Goal: Check status: Check status

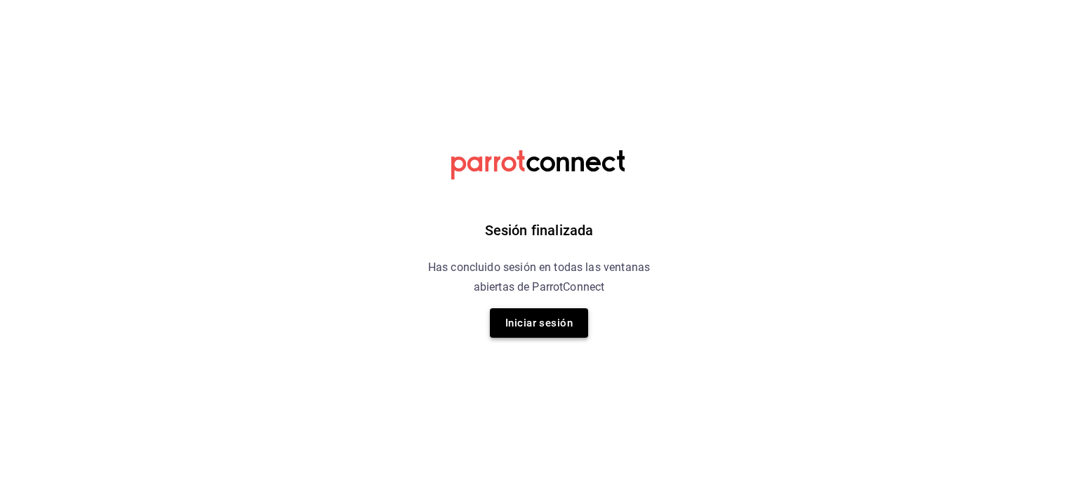
click at [542, 318] on button "Iniciar sesión" at bounding box center [539, 322] width 98 height 29
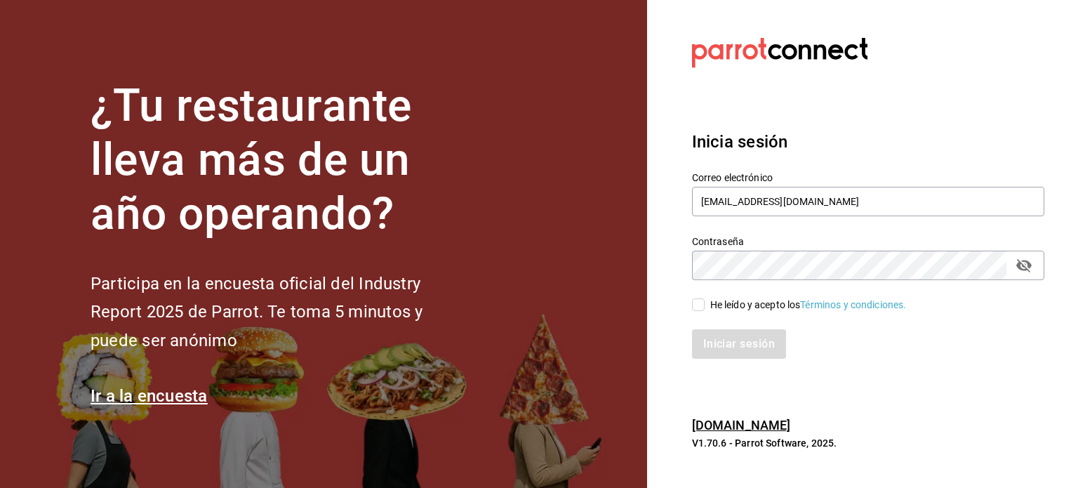
click at [696, 307] on input "He leído y acepto los Términos y condiciones." at bounding box center [698, 304] width 13 height 13
checkbox input "true"
click at [722, 345] on button "Iniciar sesión" at bounding box center [739, 343] width 95 height 29
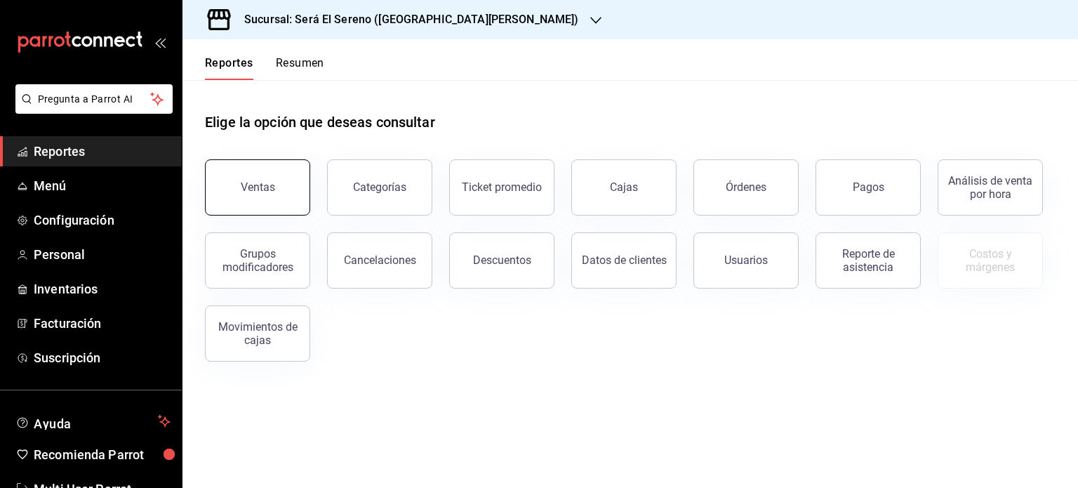
click at [267, 193] on div "Ventas" at bounding box center [258, 186] width 34 height 13
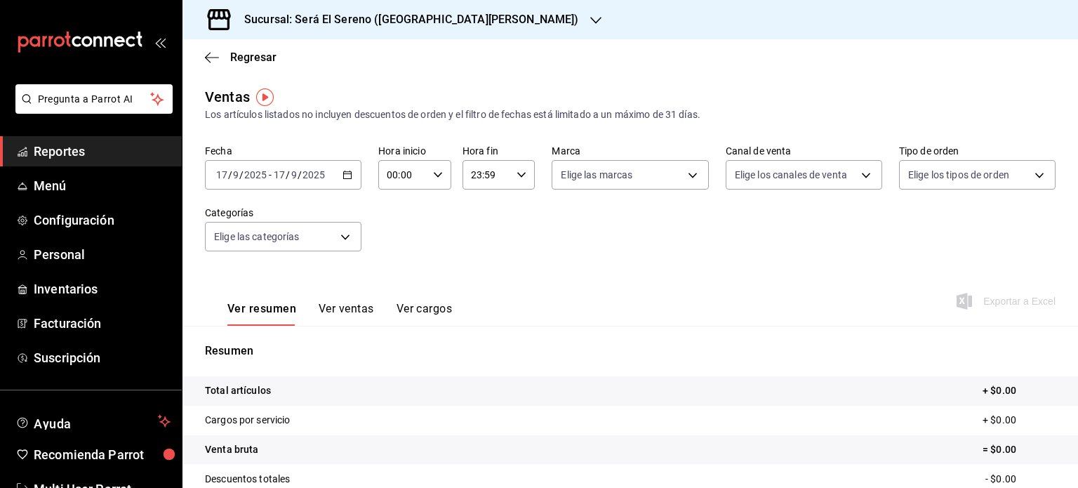
click at [347, 173] on icon "button" at bounding box center [348, 175] width 10 height 10
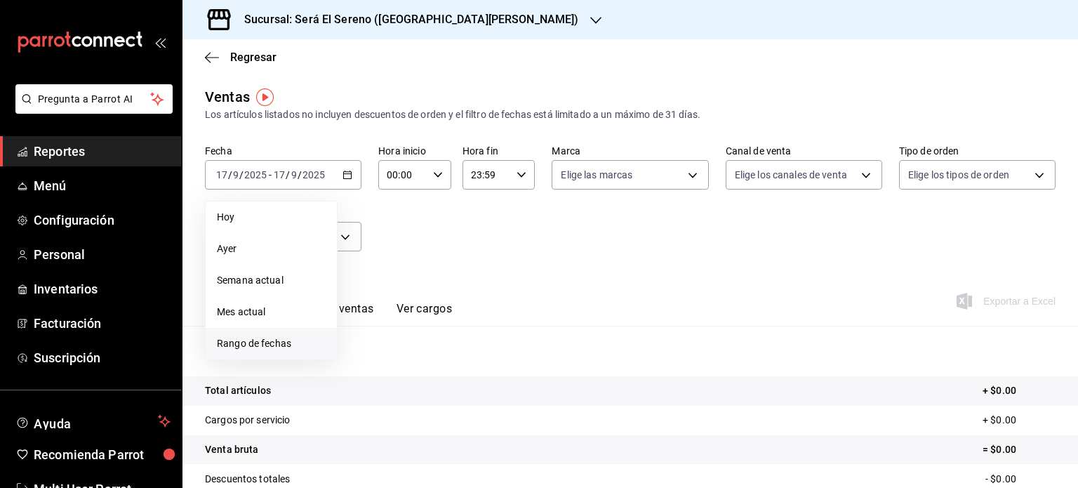
click at [300, 345] on span "Rango de fechas" at bounding box center [271, 343] width 109 height 15
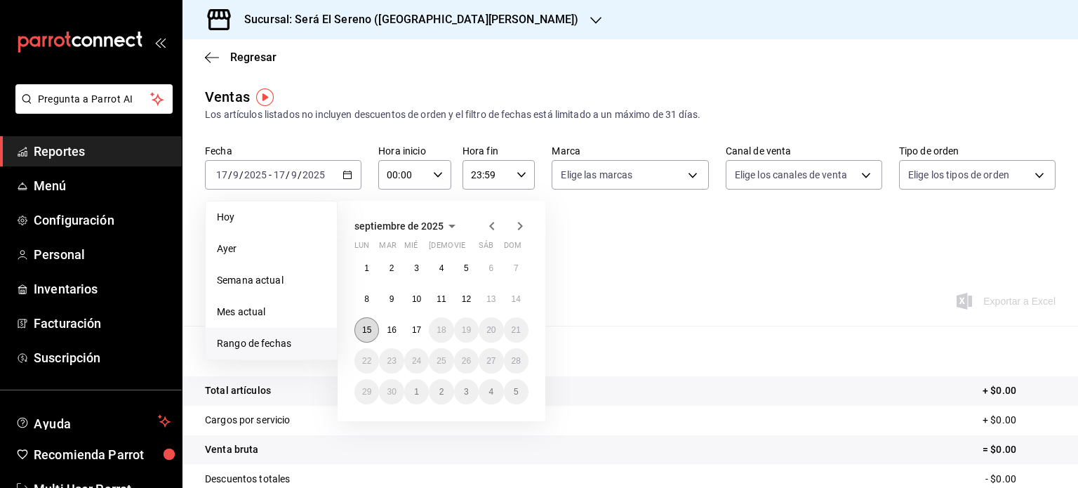
click at [370, 325] on abbr "15" at bounding box center [366, 330] width 9 height 10
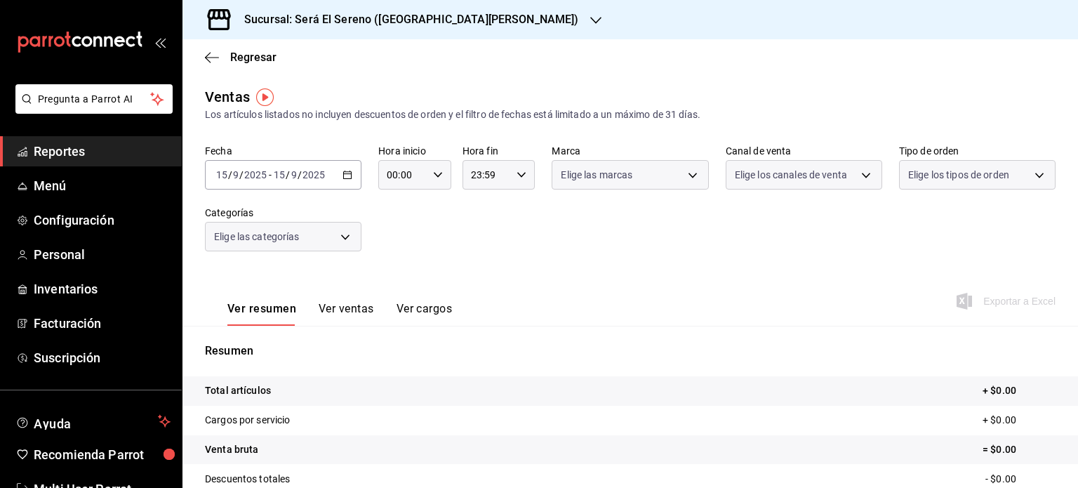
click at [370, 324] on button "Ver ventas" at bounding box center [346, 314] width 55 height 24
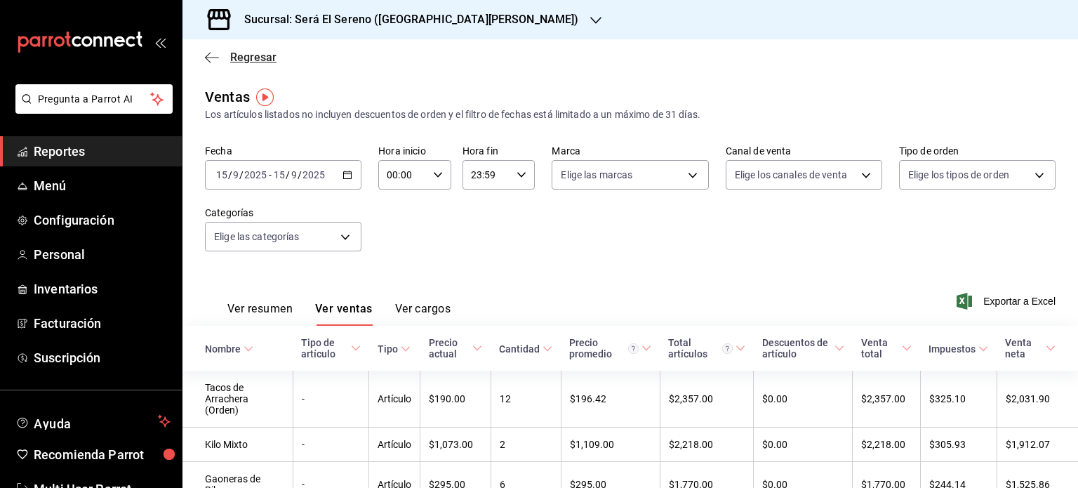
click at [208, 61] on icon "button" at bounding box center [212, 57] width 14 height 13
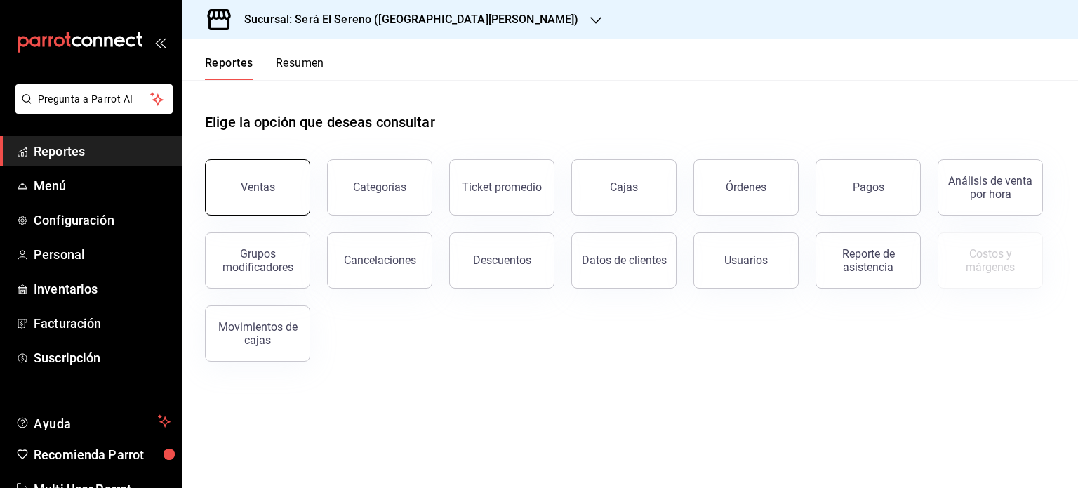
click at [264, 198] on button "Ventas" at bounding box center [257, 187] width 105 height 56
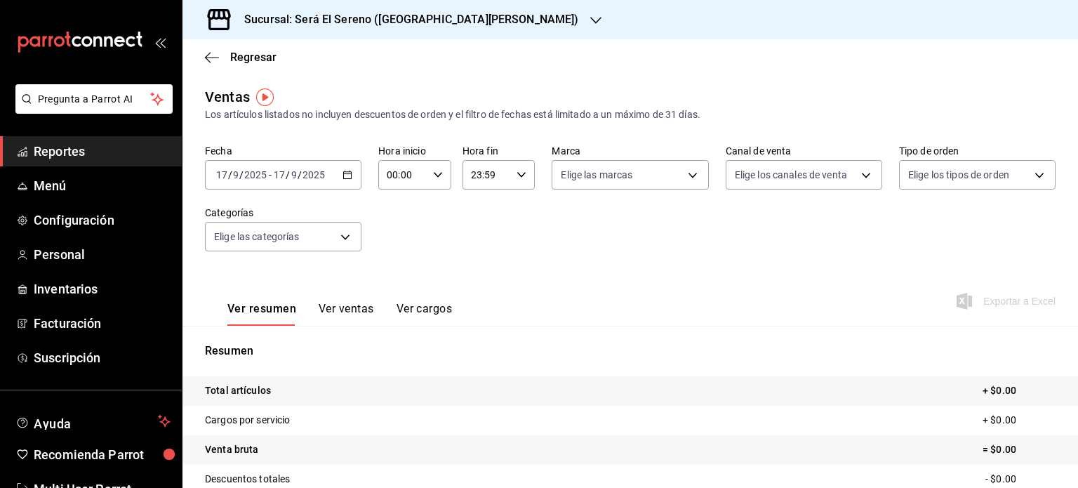
click at [343, 176] on icon "button" at bounding box center [348, 175] width 10 height 10
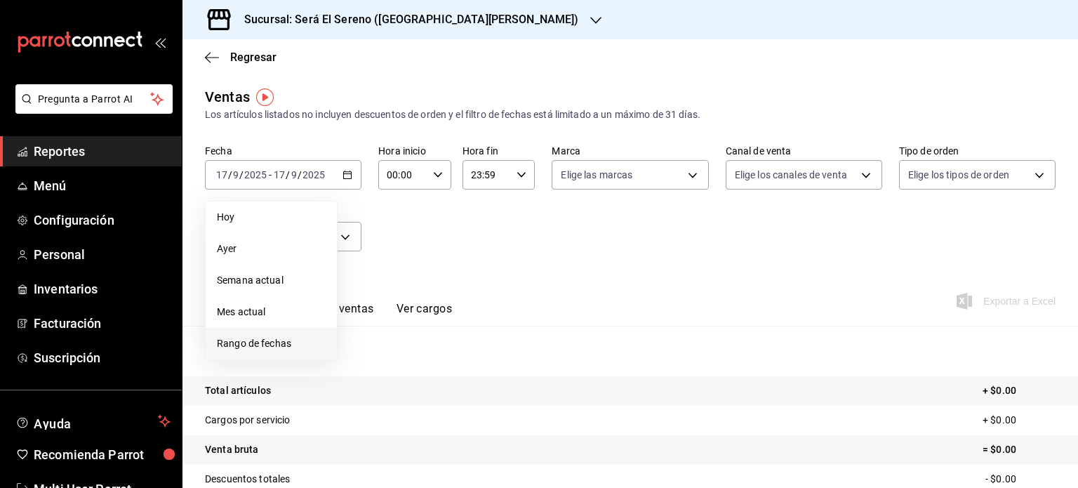
click at [293, 345] on span "Rango de fechas" at bounding box center [271, 343] width 109 height 15
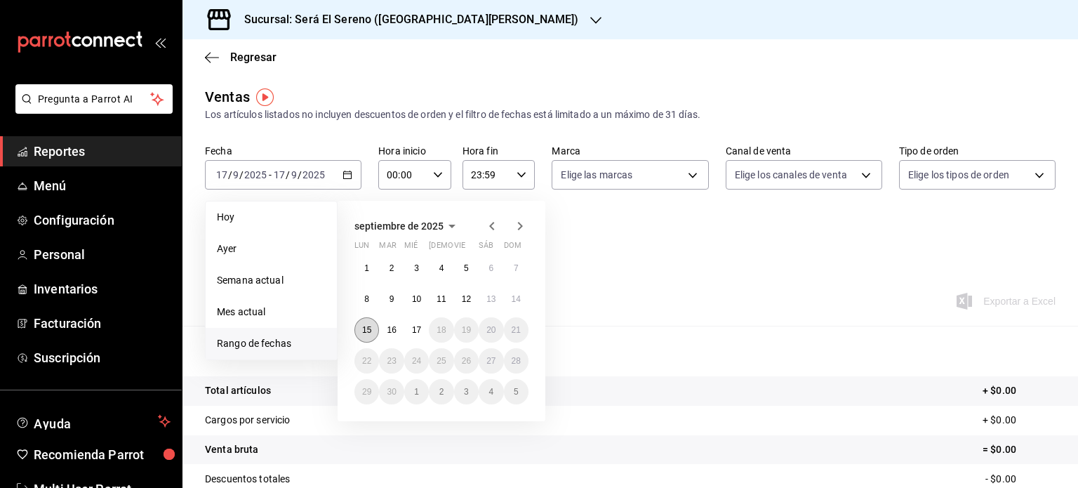
click at [369, 328] on abbr "15" at bounding box center [366, 330] width 9 height 10
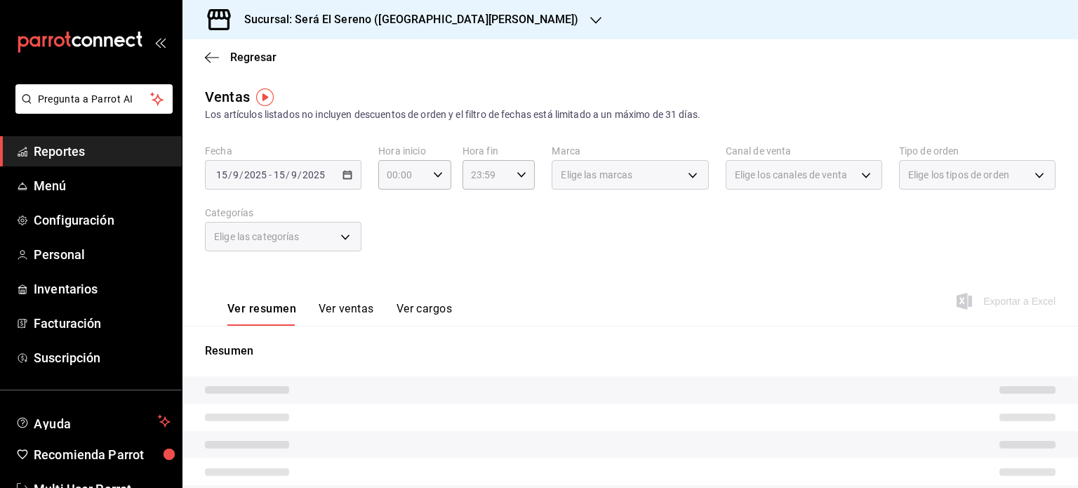
click at [369, 328] on div "Resumen" at bounding box center [630, 482] width 896 height 312
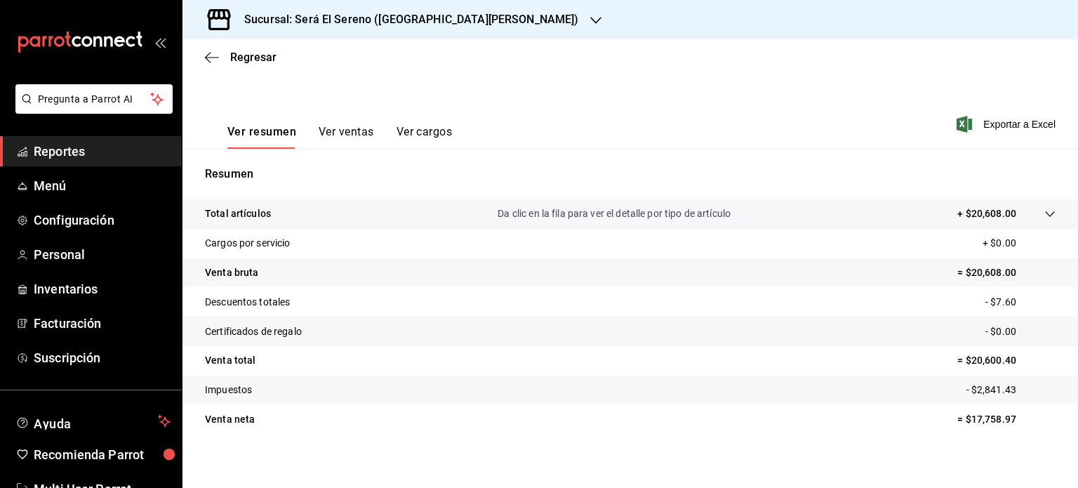
scroll to position [185, 0]
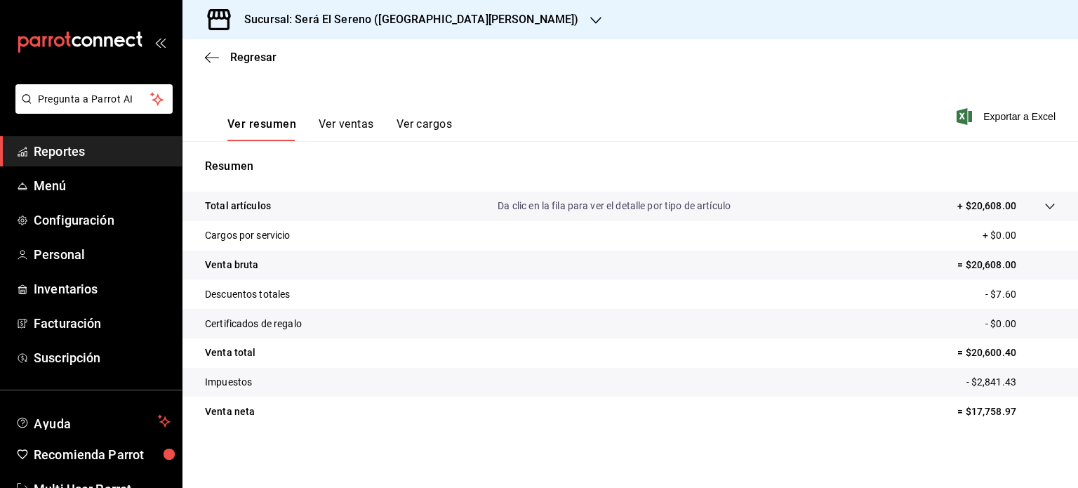
click at [590, 21] on icon "button" at bounding box center [595, 20] width 11 height 11
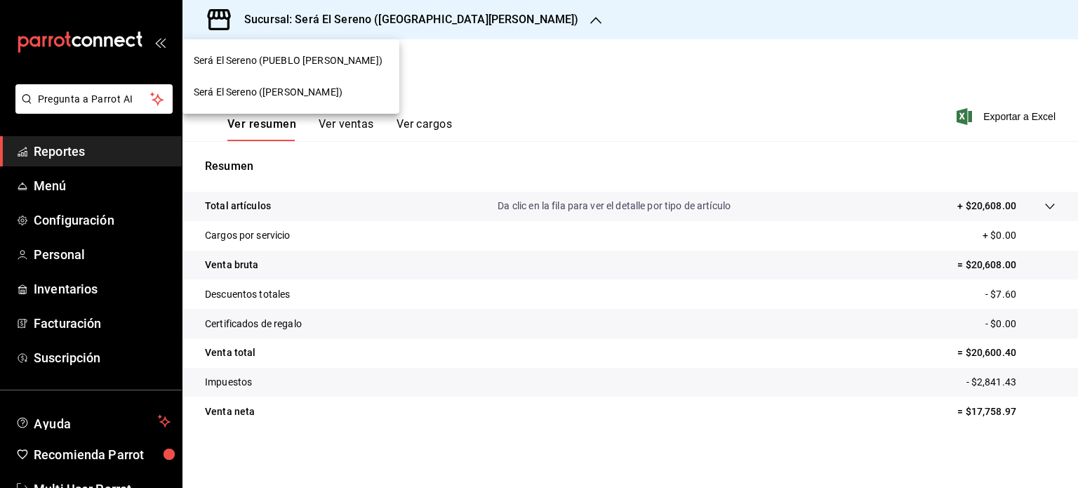
click at [361, 96] on div "Será El Sereno (ARBOLEDA)" at bounding box center [291, 92] width 194 height 15
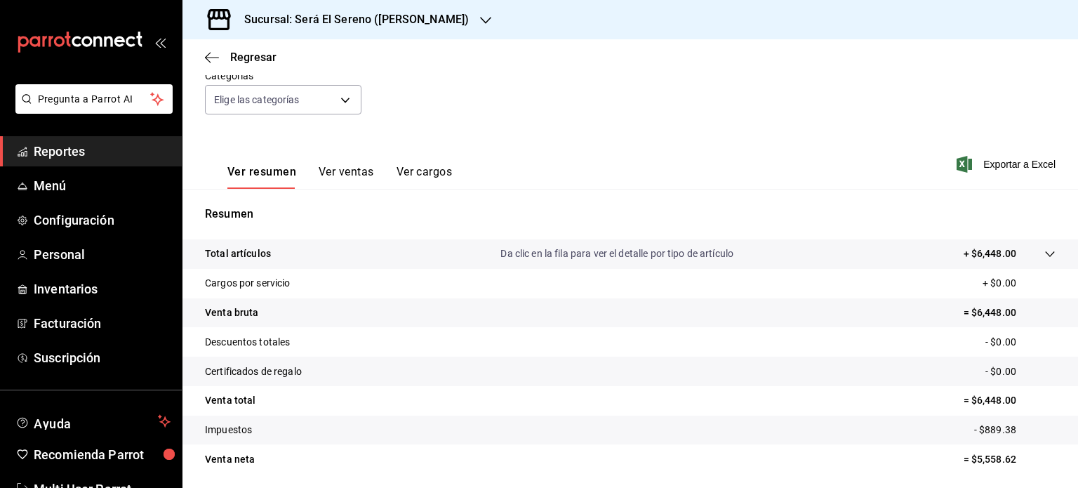
scroll to position [185, 0]
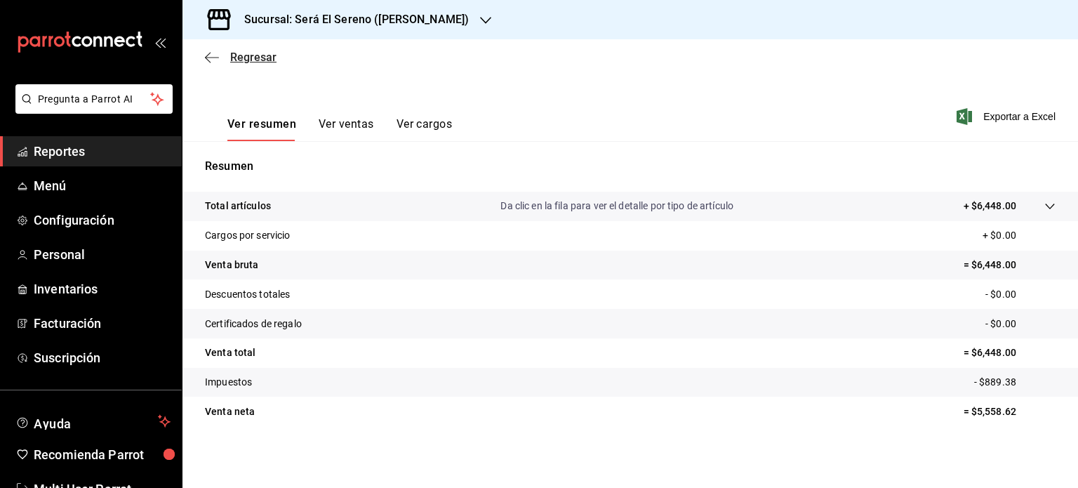
click at [208, 54] on icon "button" at bounding box center [212, 57] width 14 height 13
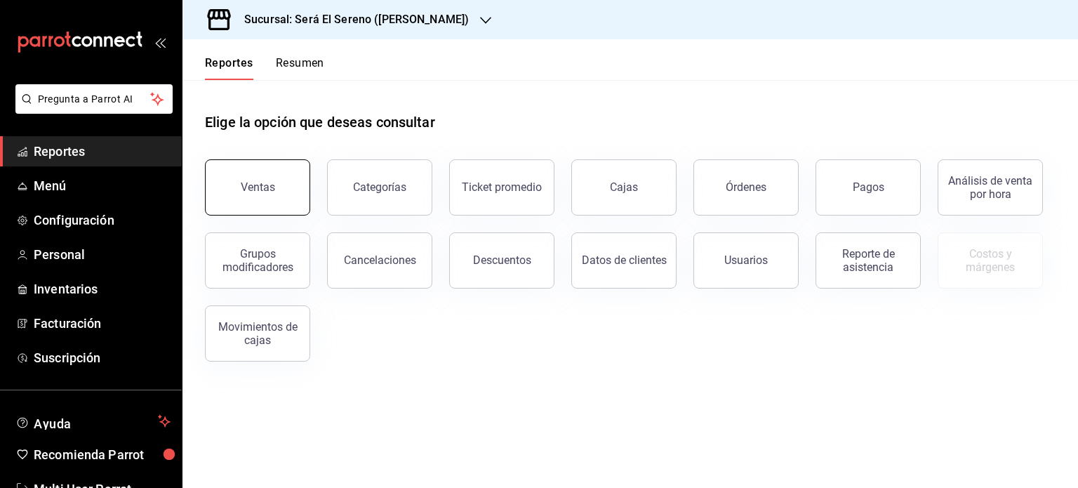
click at [254, 193] on div "Ventas" at bounding box center [258, 186] width 34 height 13
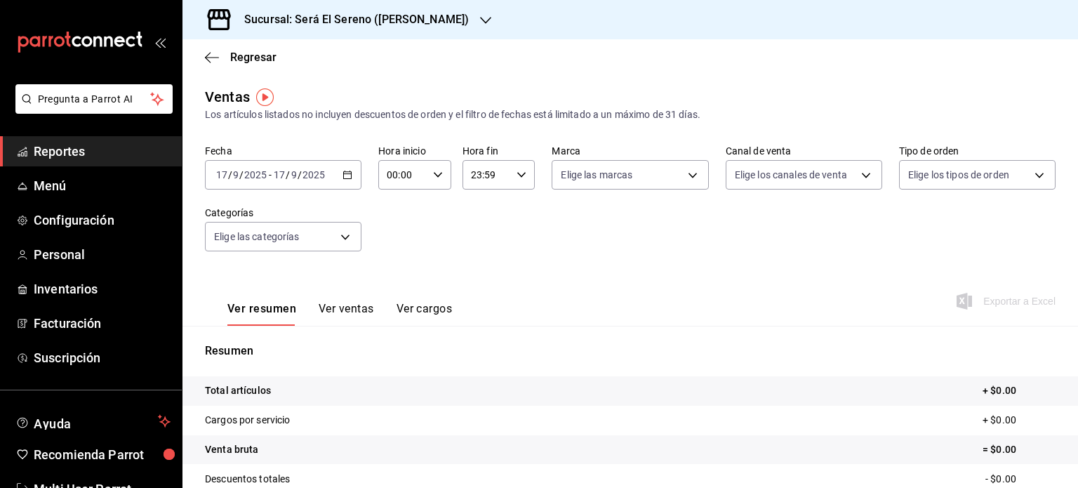
click at [480, 18] on icon "button" at bounding box center [485, 20] width 11 height 11
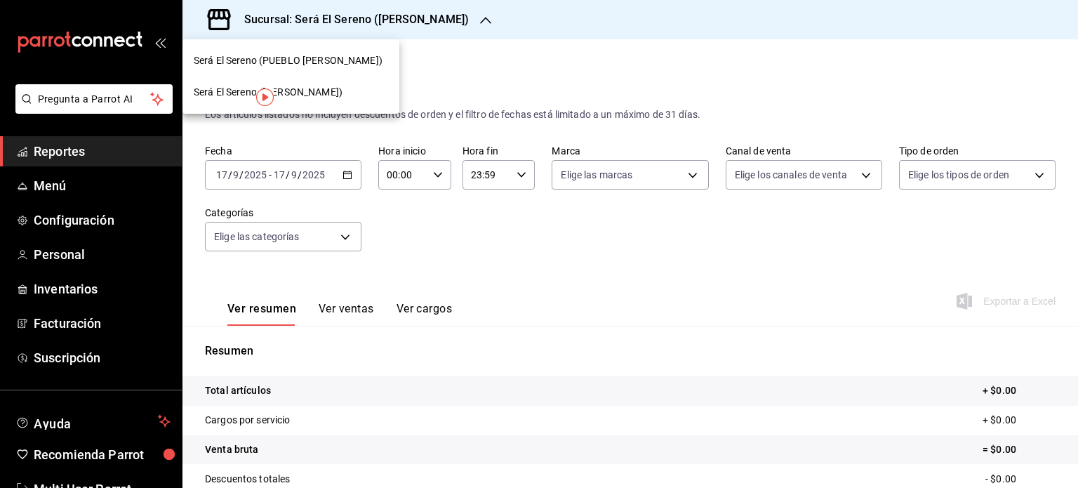
click at [347, 59] on div "Será El Sereno (PUEBLO SERENA)" at bounding box center [291, 60] width 194 height 15
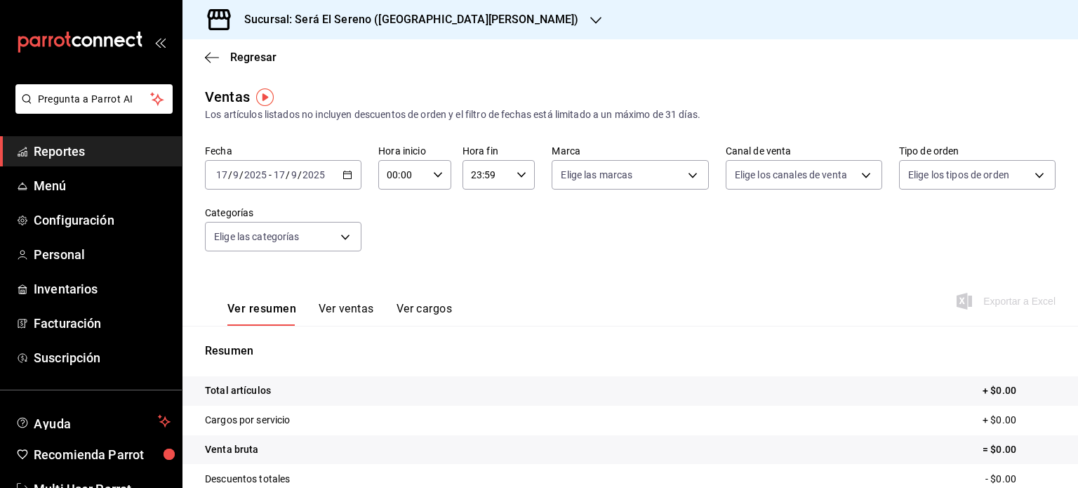
click at [346, 173] on icon "button" at bounding box center [348, 175] width 10 height 10
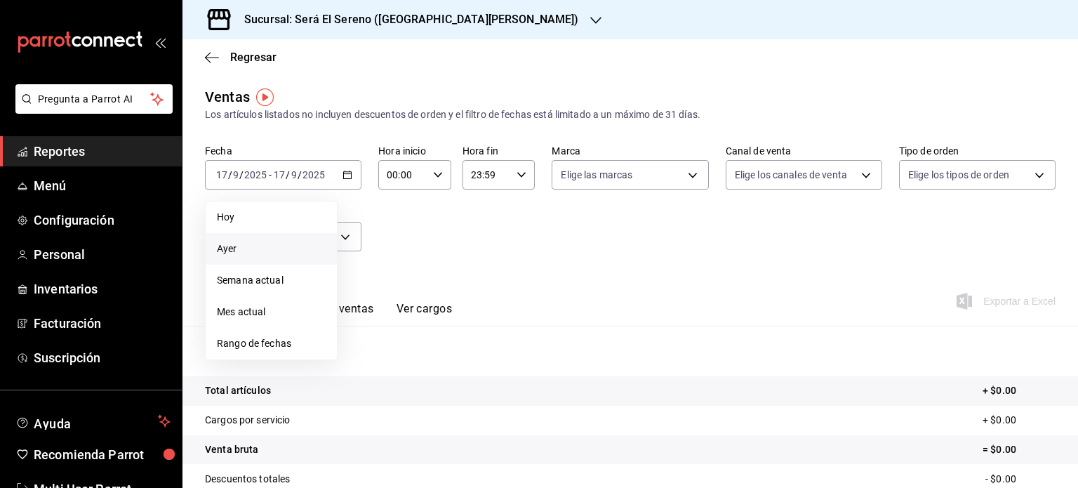
click at [279, 245] on span "Ayer" at bounding box center [271, 248] width 109 height 15
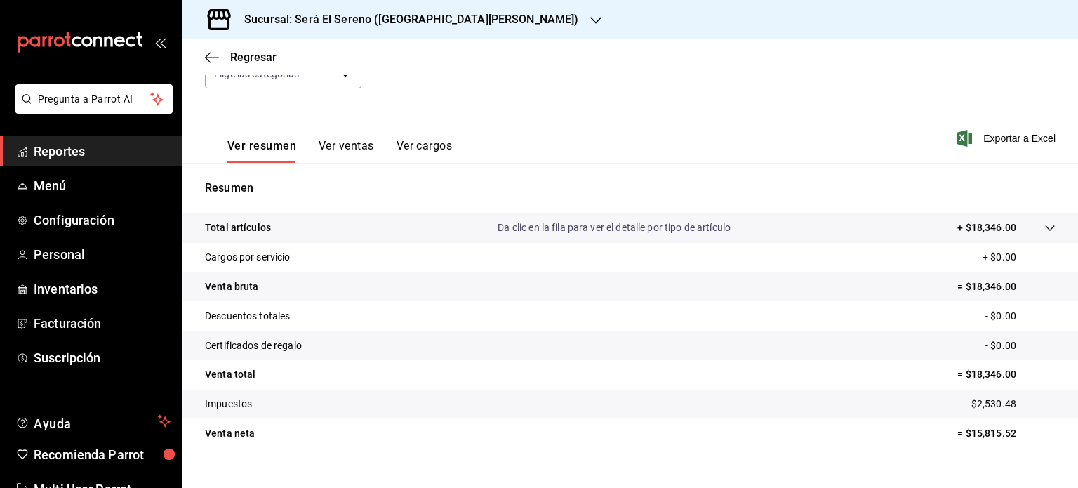
scroll to position [185, 0]
